Goal: Transaction & Acquisition: Obtain resource

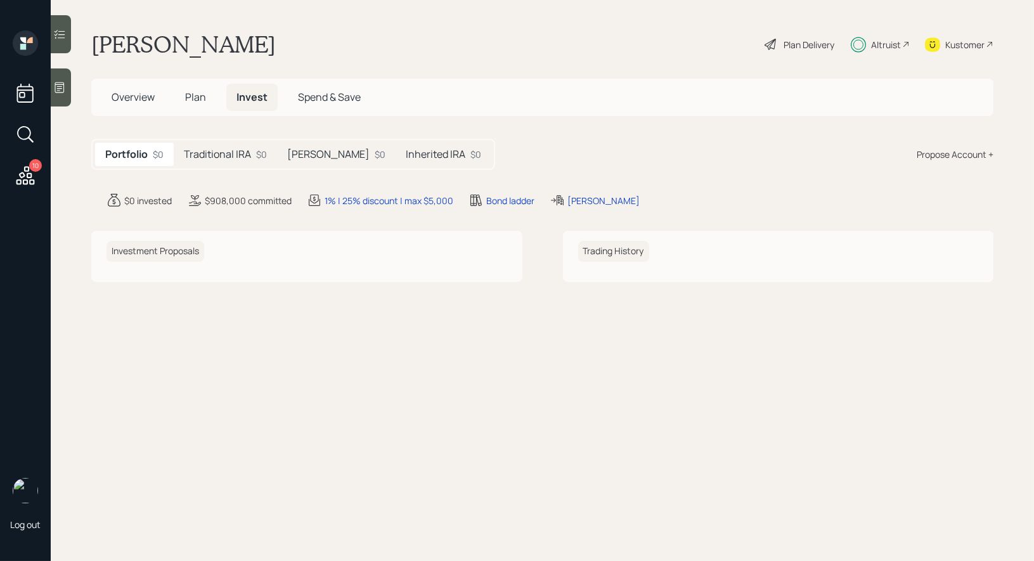
click at [223, 151] on h5 "Traditional IRA" at bounding box center [217, 154] width 67 height 12
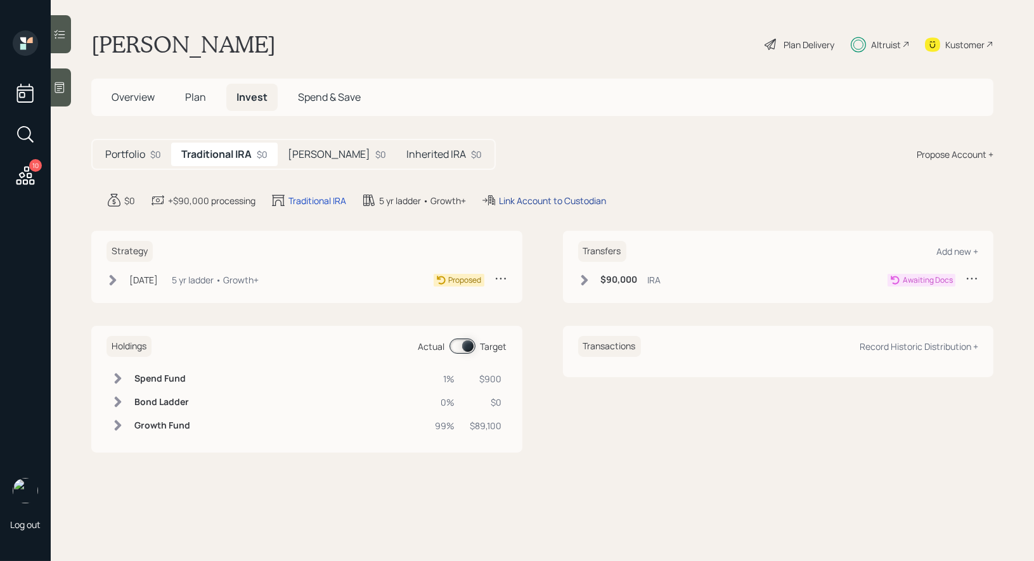
click at [545, 198] on div "Link Account to Custodian" at bounding box center [552, 200] width 107 height 13
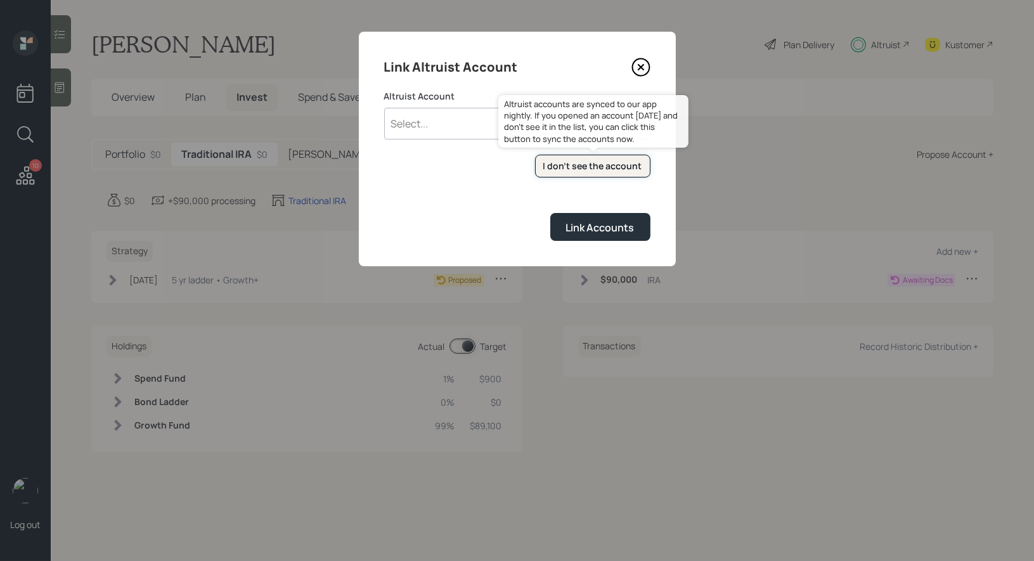
click at [582, 169] on div "I don't see the account" at bounding box center [592, 166] width 99 height 13
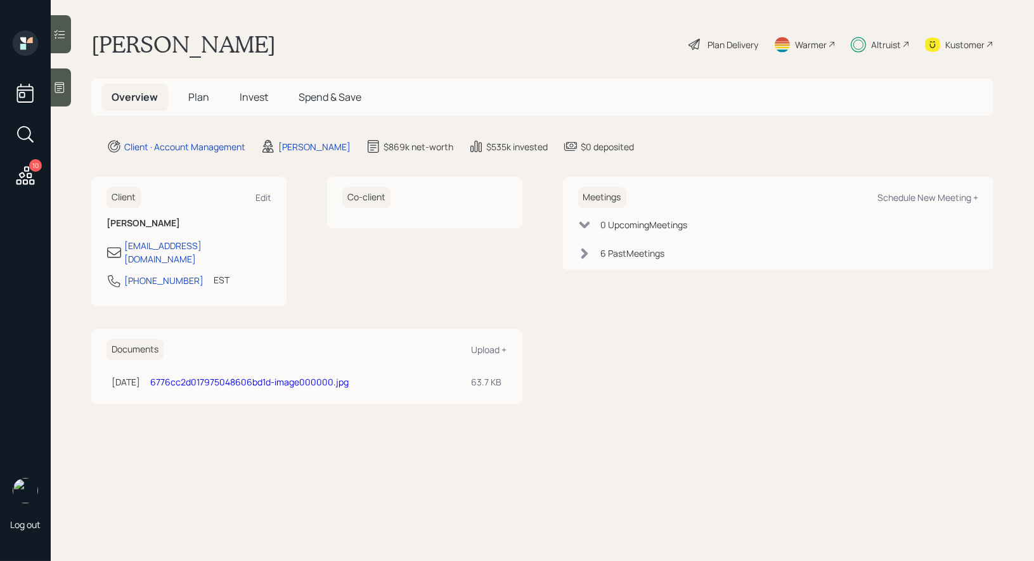
click at [255, 96] on span "Invest" at bounding box center [254, 97] width 29 height 14
